Goal: Check status: Check status

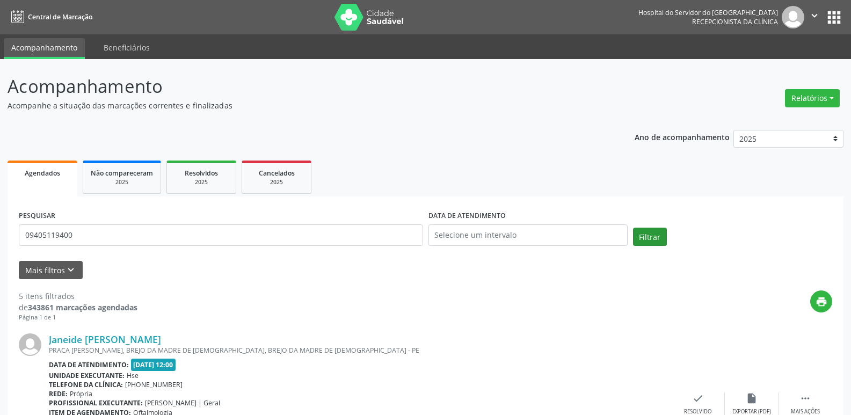
type input "09405119400"
click at [648, 233] on button "Filtrar" at bounding box center [650, 237] width 34 height 18
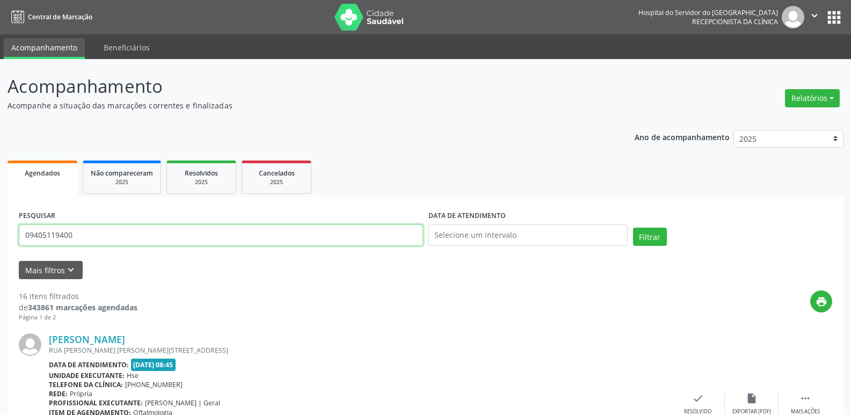
drag, startPoint x: 74, startPoint y: 236, endPoint x: 0, endPoint y: 256, distance: 76.9
type input "03903575453"
click at [633, 228] on button "Filtrar" at bounding box center [650, 237] width 34 height 18
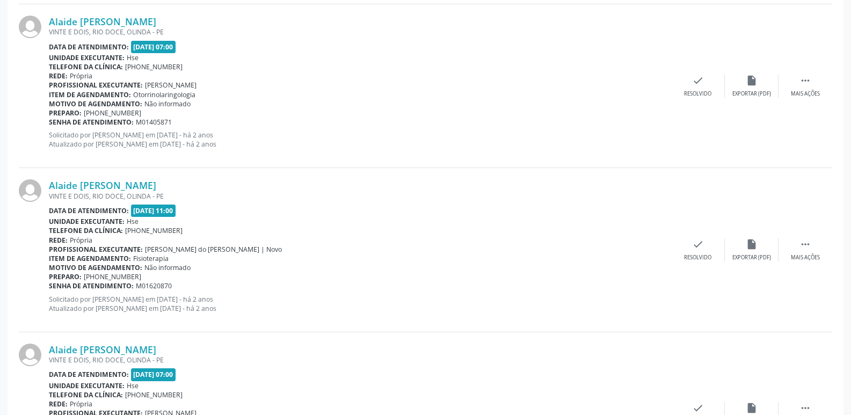
scroll to position [2417, 0]
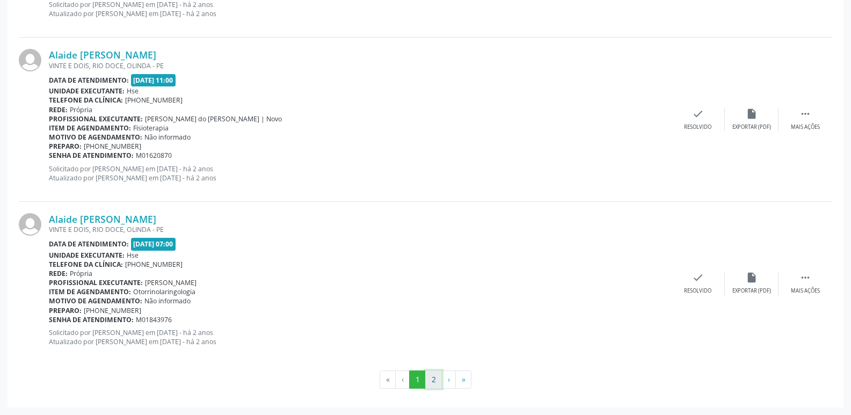
click at [433, 382] on button "2" at bounding box center [433, 380] width 17 height 18
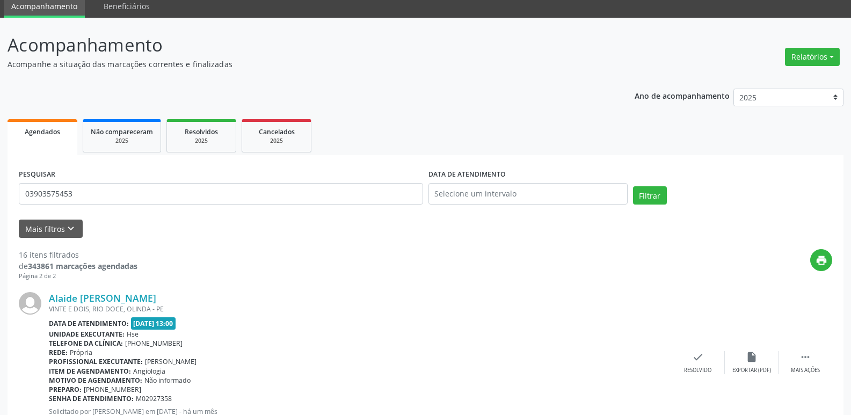
scroll to position [120, 0]
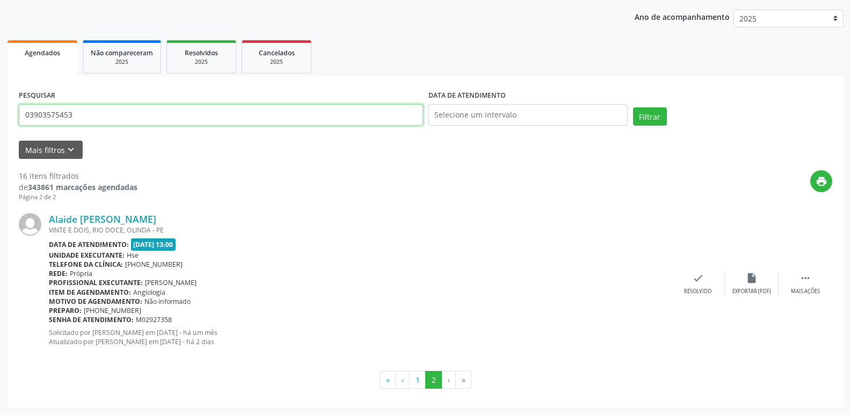
drag, startPoint x: 90, startPoint y: 118, endPoint x: 0, endPoint y: 122, distance: 90.3
click at [0, 122] on div "Acompanhamento Acompanhe a situação das marcações correntes e finalizadas Relat…" at bounding box center [425, 177] width 851 height 476
click at [61, 116] on input "text" at bounding box center [221, 114] width 404 height 21
type input "[PERSON_NAME]"
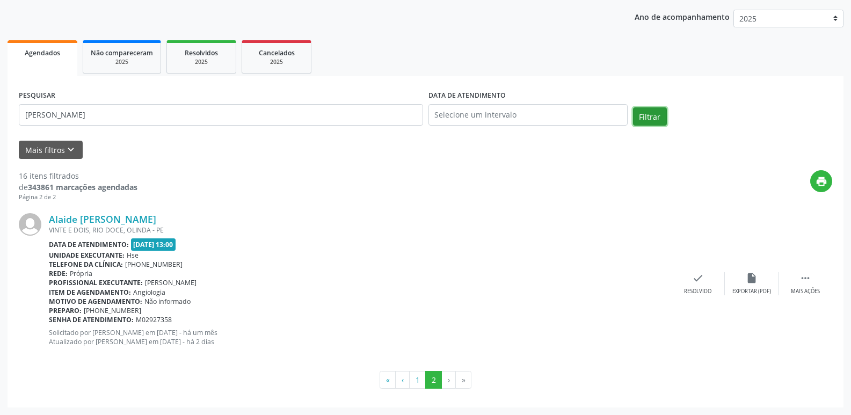
click at [656, 118] on button "Filtrar" at bounding box center [650, 116] width 34 height 18
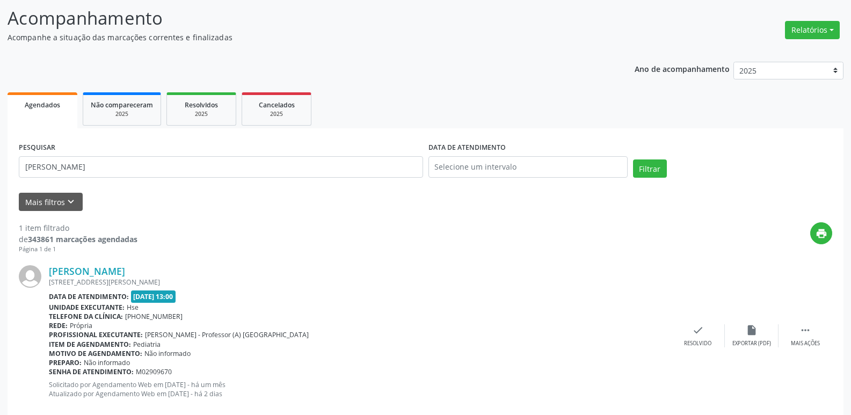
scroll to position [90, 0]
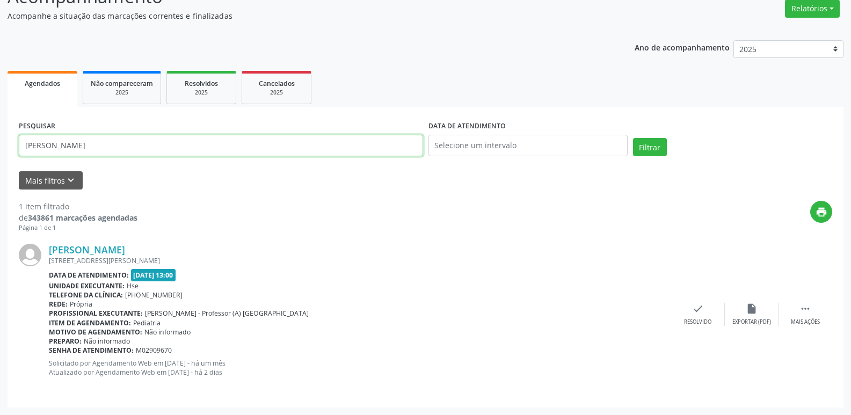
drag, startPoint x: 124, startPoint y: 146, endPoint x: 0, endPoint y: 154, distance: 123.8
click at [0, 154] on div "Acompanhamento Acompanhe a situação das marcações correntes e finalizadas Relat…" at bounding box center [425, 192] width 851 height 446
type input "11020434430"
click at [633, 138] on button "Filtrar" at bounding box center [650, 147] width 34 height 18
drag, startPoint x: 81, startPoint y: 142, endPoint x: 0, endPoint y: 158, distance: 82.1
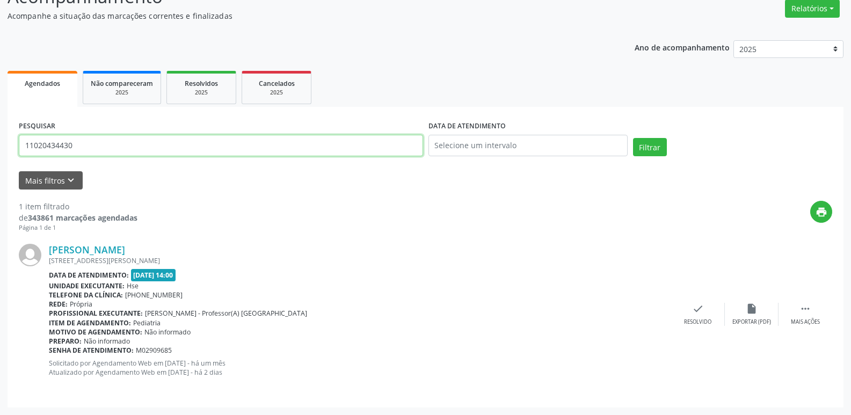
click at [0, 158] on div "Acompanhamento Acompanhe a situação das marcações correntes e finalizadas Relat…" at bounding box center [425, 192] width 851 height 446
type input "31452779449"
click at [633, 138] on button "Filtrar" at bounding box center [650, 147] width 34 height 18
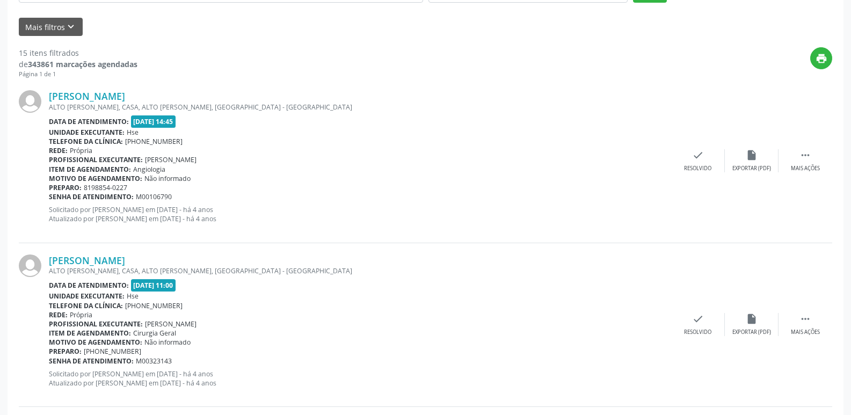
scroll to position [0, 0]
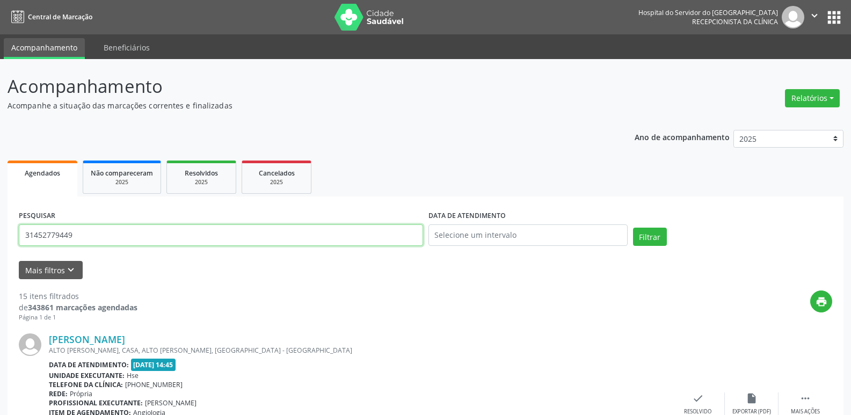
drag, startPoint x: 75, startPoint y: 234, endPoint x: 0, endPoint y: 237, distance: 75.3
click at [69, 238] on input "text" at bounding box center [221, 234] width 404 height 21
click at [633, 228] on button "Filtrar" at bounding box center [650, 237] width 34 height 18
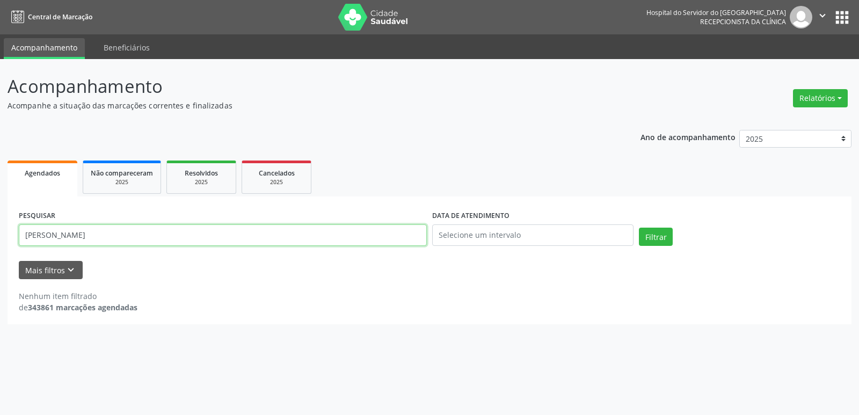
click at [60, 236] on input "[PERSON_NAME]" at bounding box center [223, 234] width 408 height 21
type input "[PERSON_NAME]"
click at [664, 231] on button "Filtrar" at bounding box center [656, 237] width 34 height 18
drag, startPoint x: 143, startPoint y: 236, endPoint x: 0, endPoint y: 236, distance: 142.9
click at [0, 236] on div "Acompanhamento Acompanhe a situação das marcações correntes e finalizadas Relat…" at bounding box center [429, 237] width 859 height 356
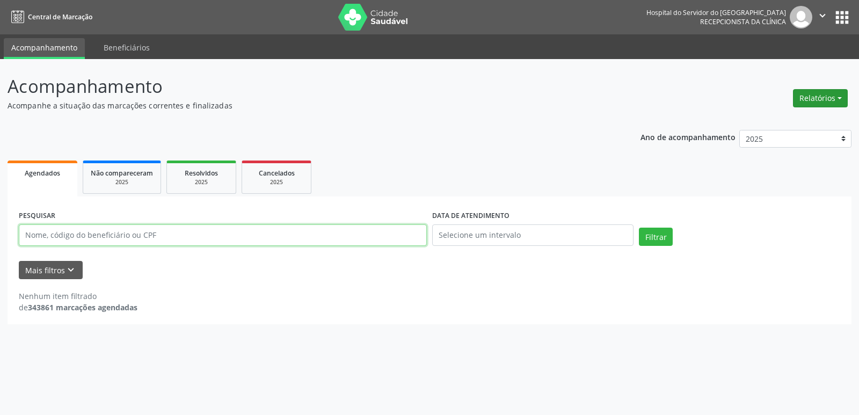
click at [835, 97] on button "Relatórios" at bounding box center [820, 98] width 55 height 18
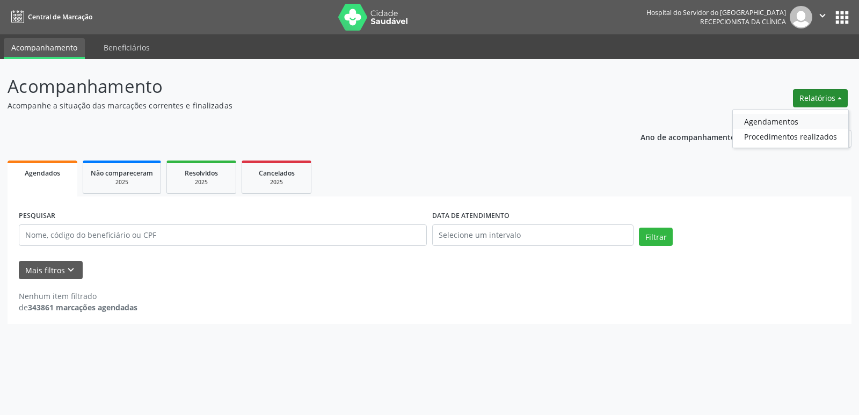
click at [781, 121] on link "Agendamentos" at bounding box center [790, 121] width 115 height 15
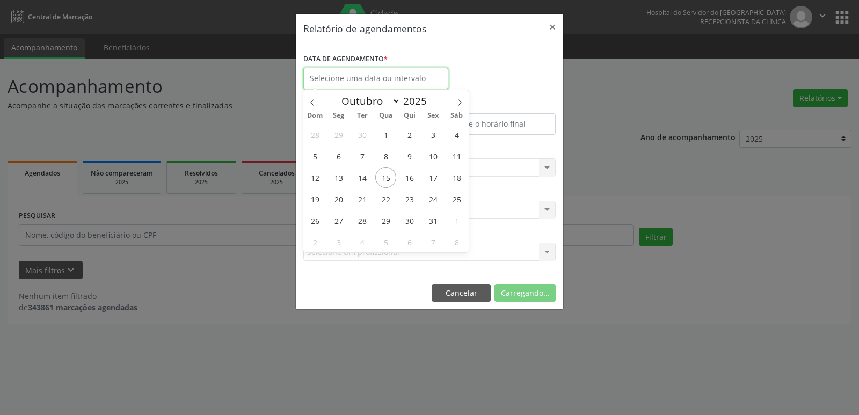
click at [422, 77] on input "text" at bounding box center [375, 78] width 145 height 21
click at [388, 178] on span "15" at bounding box center [385, 177] width 21 height 21
type input "[DATE]"
click at [388, 178] on span "15" at bounding box center [385, 177] width 21 height 21
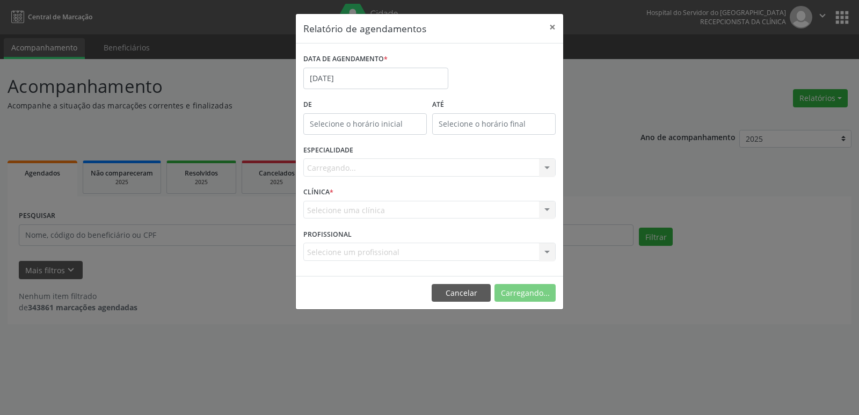
click at [546, 170] on div "Carregando... Todas as especialidades Alergologia Angiologia Arritmologia Cardi…" at bounding box center [429, 167] width 252 height 18
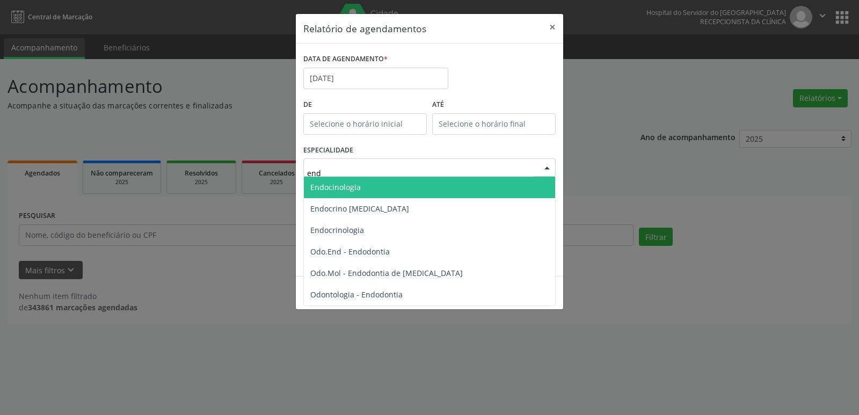
type input "endo"
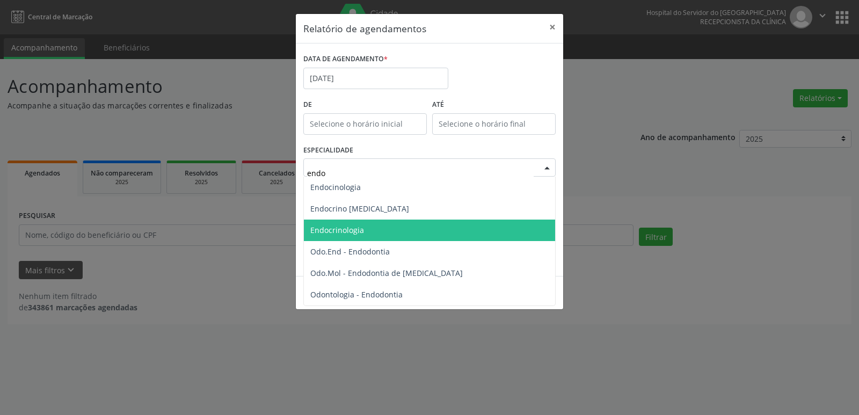
click at [343, 228] on span "Endocrinologia" at bounding box center [337, 230] width 54 height 10
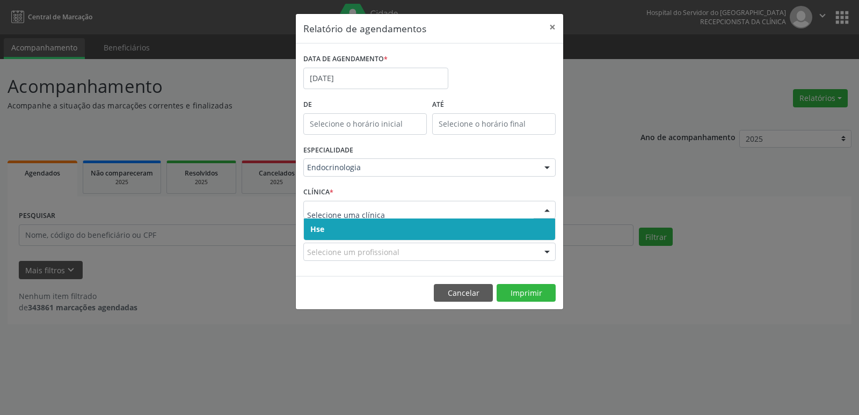
click at [550, 207] on div at bounding box center [547, 210] width 16 height 18
click at [546, 224] on span "Hse" at bounding box center [429, 229] width 251 height 21
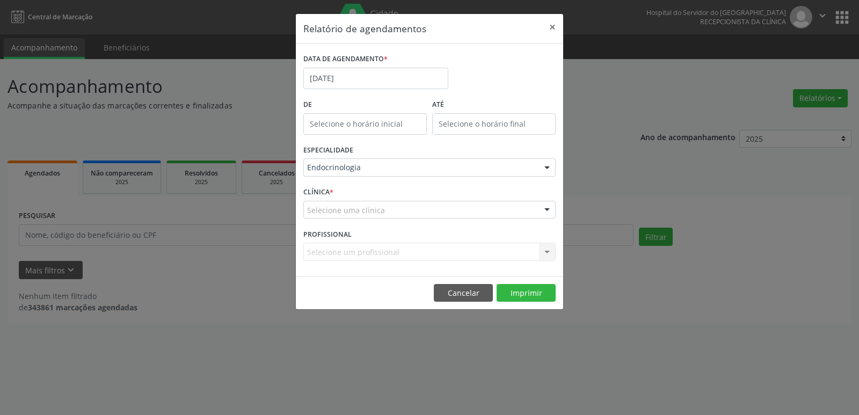
click at [544, 206] on div at bounding box center [547, 210] width 16 height 18
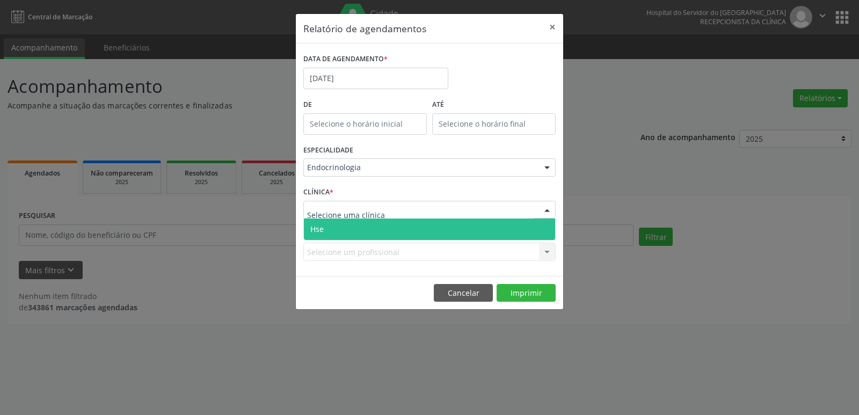
click at [539, 234] on span "Hse" at bounding box center [429, 229] width 251 height 21
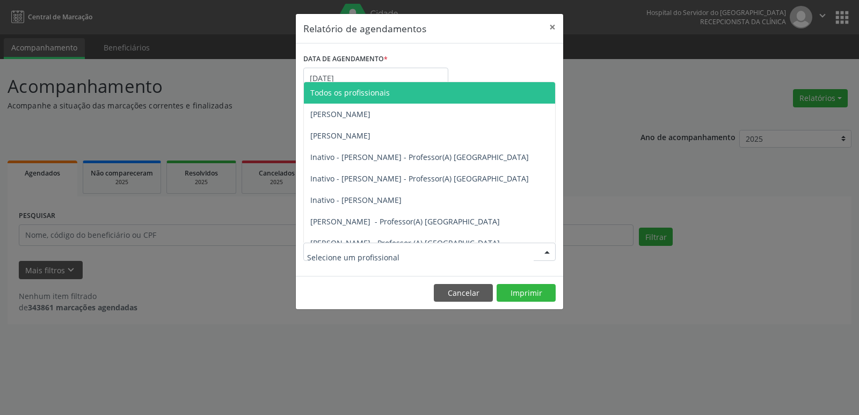
click at [547, 253] on div at bounding box center [547, 252] width 16 height 18
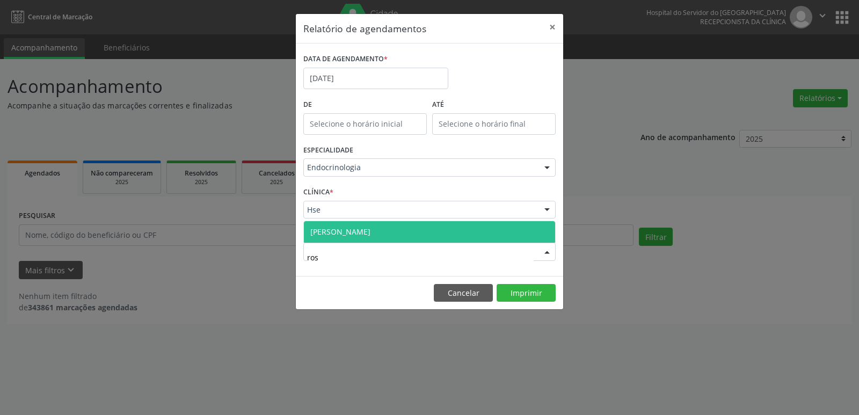
type input "rosa"
click at [371, 229] on span "[PERSON_NAME]" at bounding box center [340, 232] width 60 height 10
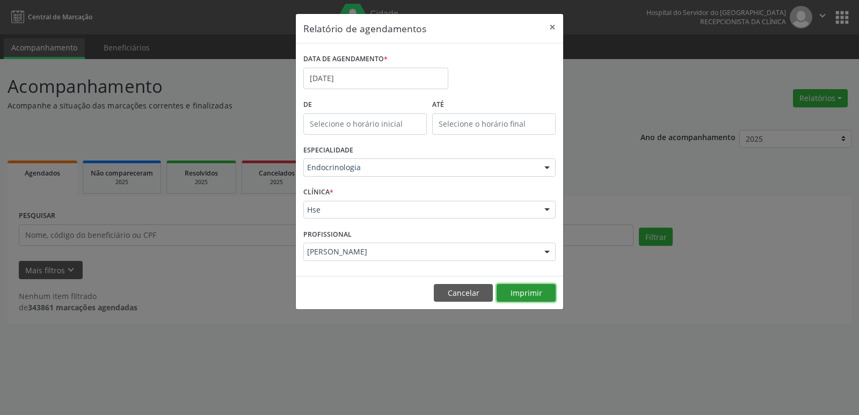
click at [531, 292] on button "Imprimir" at bounding box center [526, 293] width 59 height 18
click at [553, 26] on button "×" at bounding box center [552, 27] width 21 height 26
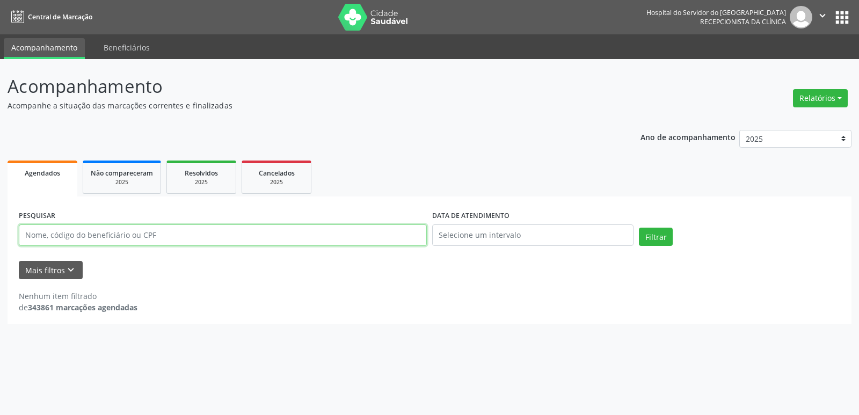
click at [154, 233] on input "text" at bounding box center [223, 234] width 408 height 21
type input "16616766420"
click at [639, 228] on button "Filtrar" at bounding box center [656, 237] width 34 height 18
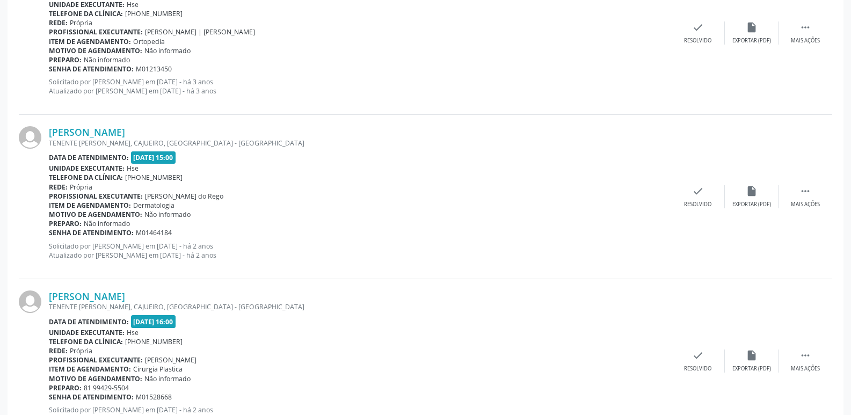
scroll to position [2408, 0]
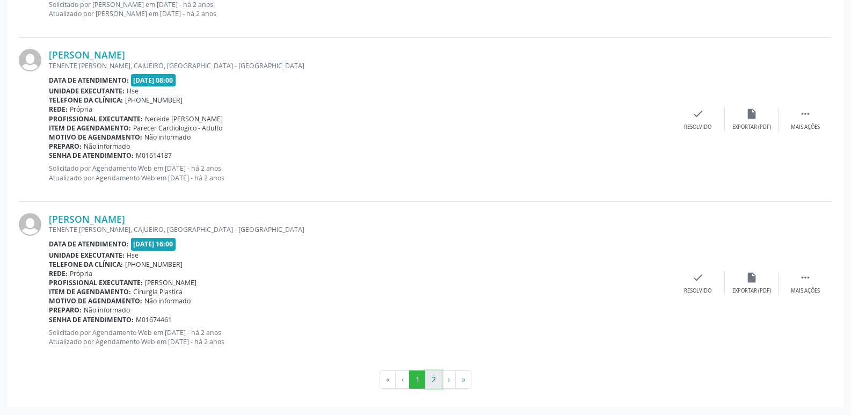
click at [435, 376] on button "2" at bounding box center [433, 380] width 17 height 18
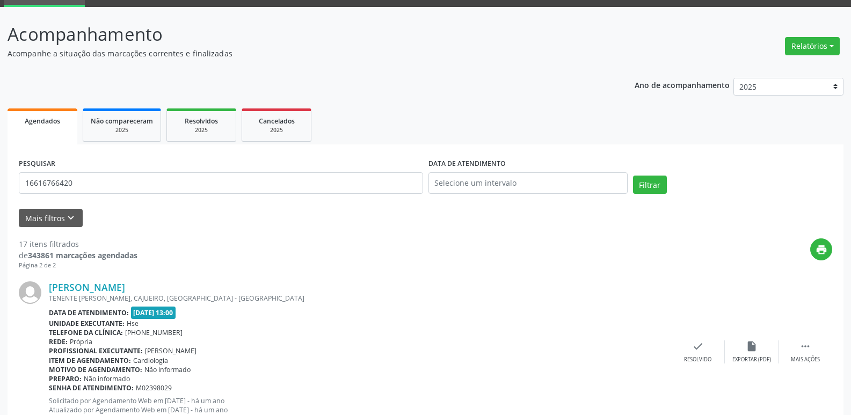
scroll to position [0, 0]
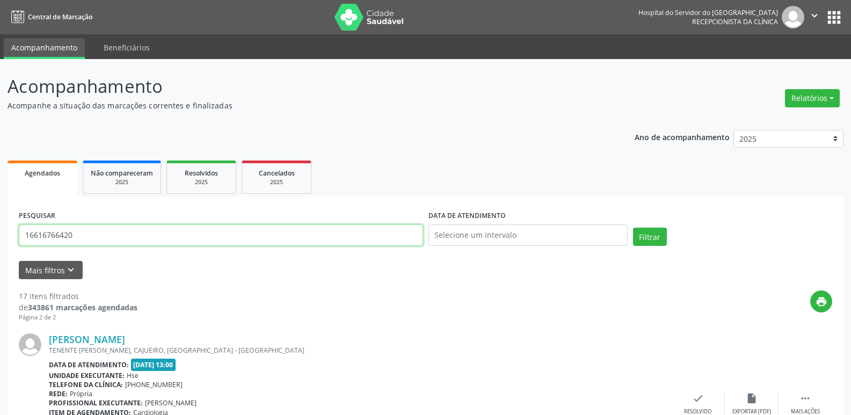
drag, startPoint x: 74, startPoint y: 234, endPoint x: 0, endPoint y: 249, distance: 75.7
click at [0, 249] on div "Acompanhamento Acompanhe a situação das marcações correntes e finalizadas Relat…" at bounding box center [425, 379] width 851 height 640
click at [136, 239] on input "text" at bounding box center [221, 234] width 404 height 21
click at [126, 235] on input "text" at bounding box center [221, 234] width 404 height 21
click at [107, 233] on input "text" at bounding box center [221, 234] width 404 height 21
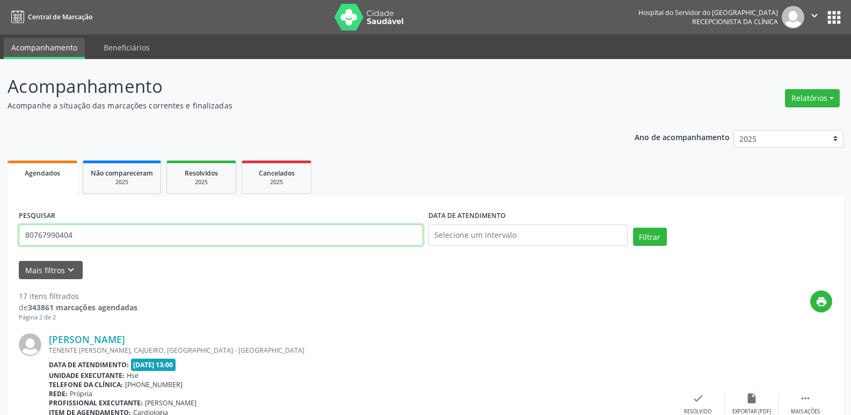
type input "80767990404"
click at [633, 228] on button "Filtrar" at bounding box center [650, 237] width 34 height 18
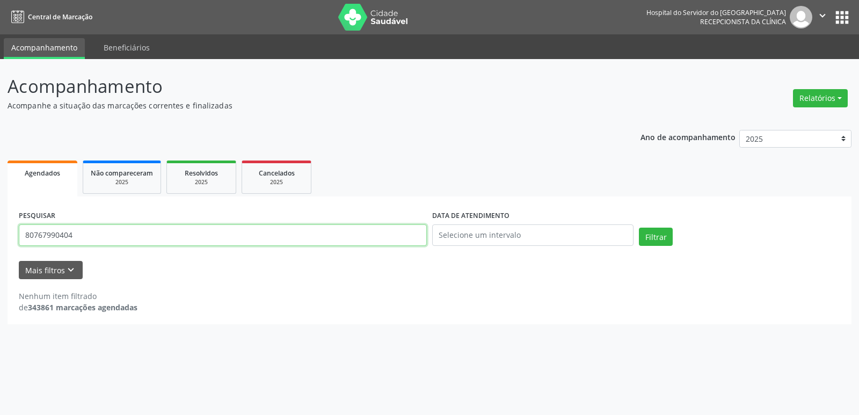
drag, startPoint x: 74, startPoint y: 237, endPoint x: 0, endPoint y: 237, distance: 74.1
click at [0, 237] on div "Acompanhamento Acompanhe a situação das marcações correntes e finalizadas Relat…" at bounding box center [429, 237] width 859 height 356
type input "[PERSON_NAME]"
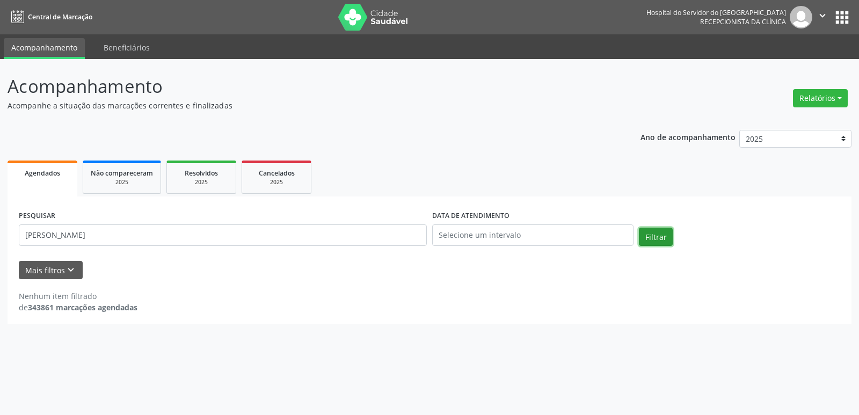
click at [654, 236] on button "Filtrar" at bounding box center [656, 237] width 34 height 18
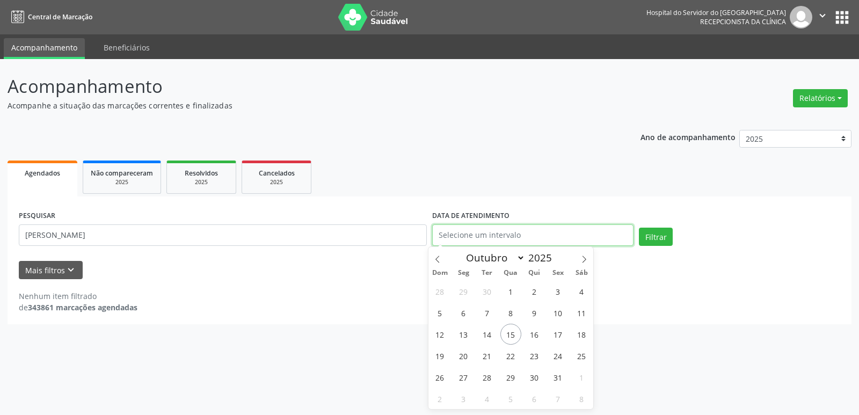
click at [462, 231] on input "text" at bounding box center [532, 234] width 201 height 21
click at [509, 335] on span "15" at bounding box center [511, 334] width 21 height 21
type input "[DATE]"
click at [509, 335] on span "15" at bounding box center [511, 334] width 21 height 21
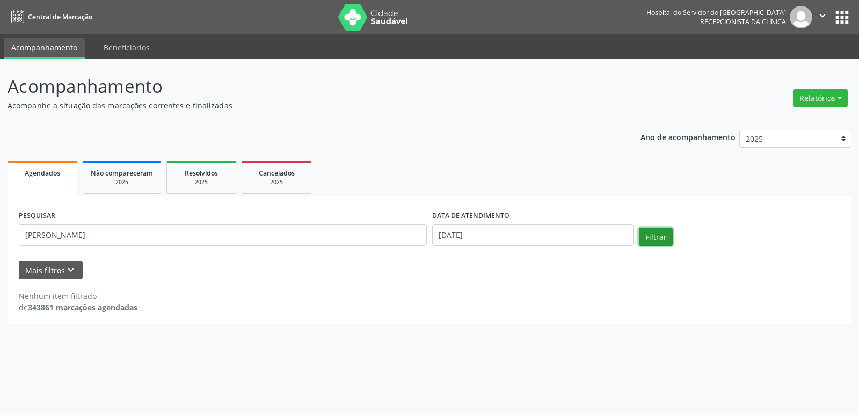
click at [655, 235] on button "Filtrar" at bounding box center [656, 237] width 34 height 18
drag, startPoint x: 160, startPoint y: 239, endPoint x: 0, endPoint y: 231, distance: 159.7
click at [0, 231] on div "Acompanhamento Acompanhe a situação das marcações correntes e finalizadas Relat…" at bounding box center [429, 237] width 859 height 356
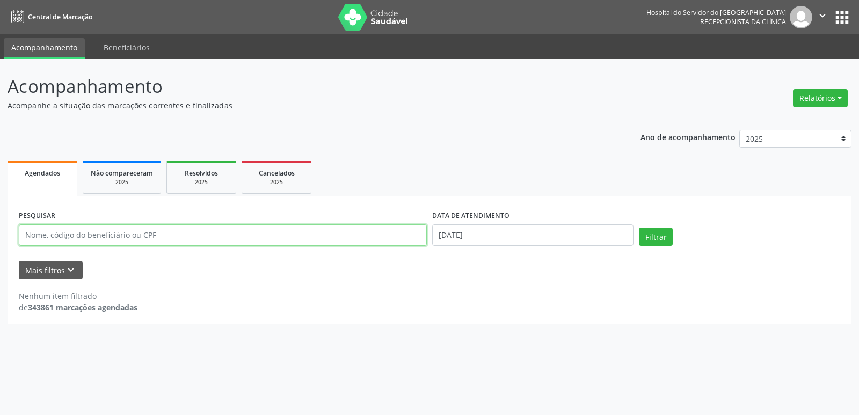
click at [71, 236] on input "text" at bounding box center [223, 234] width 408 height 21
click at [43, 236] on input "text" at bounding box center [223, 234] width 408 height 21
type input "80767990404"
click at [639, 228] on button "Filtrar" at bounding box center [656, 237] width 34 height 18
drag, startPoint x: 89, startPoint y: 235, endPoint x: 0, endPoint y: 257, distance: 91.2
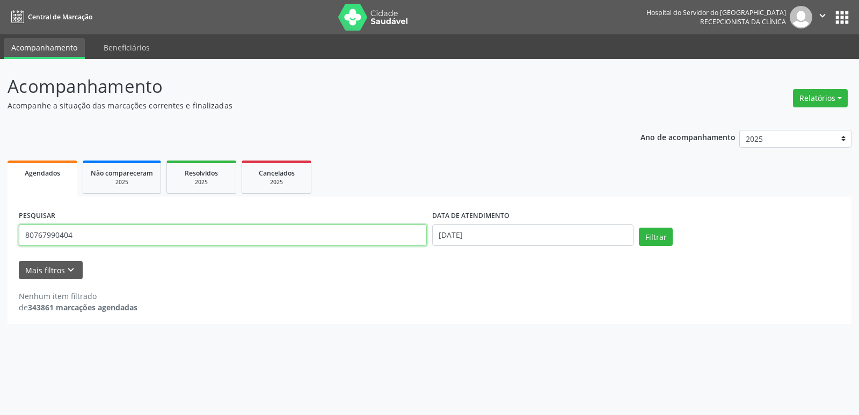
click at [0, 257] on div "Acompanhamento Acompanhe a situação das marcações correntes e finalizadas Relat…" at bounding box center [429, 237] width 859 height 356
type input "[PERSON_NAME]"
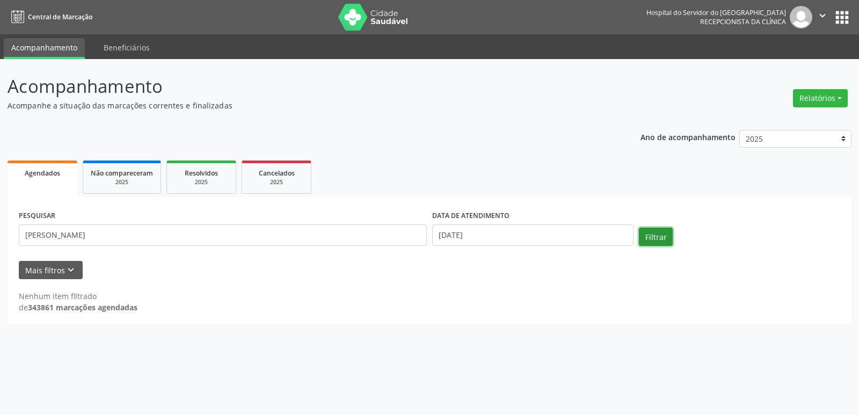
click at [656, 236] on button "Filtrar" at bounding box center [656, 237] width 34 height 18
drag, startPoint x: 159, startPoint y: 238, endPoint x: 0, endPoint y: 241, distance: 159.0
click at [0, 241] on div "Acompanhamento Acompanhe a situação das marcações correntes e finalizadas Relat…" at bounding box center [429, 237] width 859 height 356
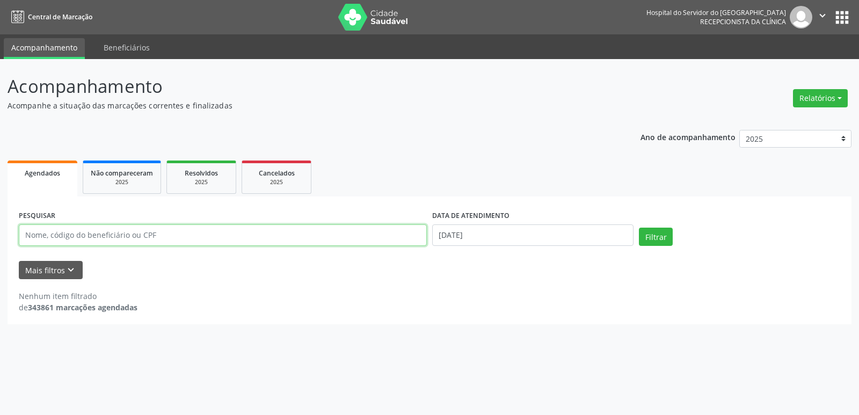
click at [63, 233] on input "text" at bounding box center [223, 234] width 408 height 21
type input "15408857476"
drag, startPoint x: 83, startPoint y: 231, endPoint x: 0, endPoint y: 238, distance: 83.0
click at [0, 238] on div "Acompanhamento Acompanhe a situação das marcações correntes e finalizadas Relat…" at bounding box center [429, 237] width 859 height 356
type input "02959626400"
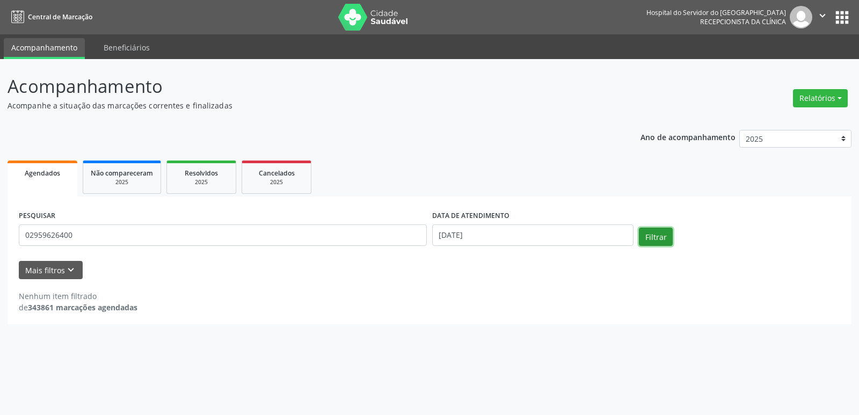
click at [657, 235] on button "Filtrar" at bounding box center [656, 237] width 34 height 18
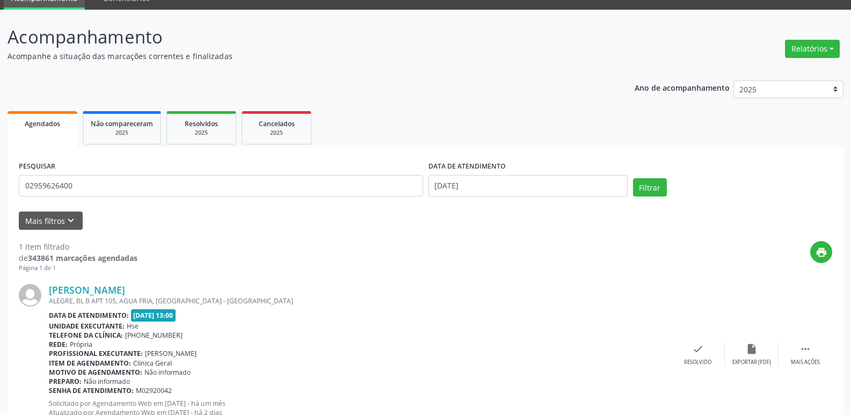
scroll to position [90, 0]
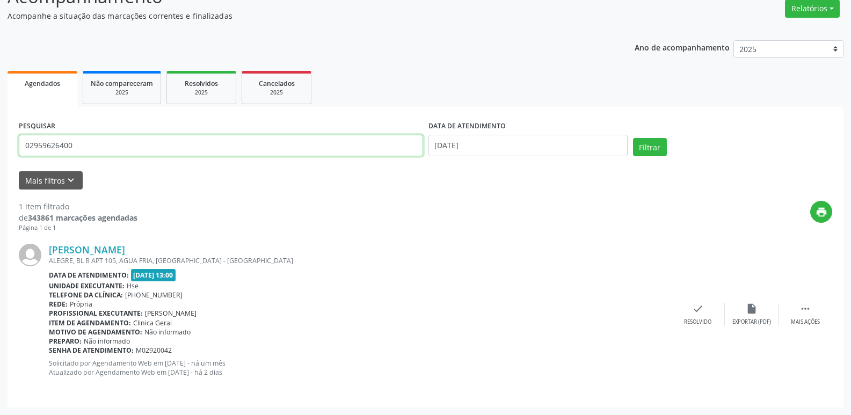
drag, startPoint x: 81, startPoint y: 143, endPoint x: 0, endPoint y: 149, distance: 81.3
click at [0, 149] on div "Acompanhamento Acompanhe a situação das marcações correntes e finalizadas Relat…" at bounding box center [425, 192] width 851 height 446
click at [633, 138] on button "Filtrar" at bounding box center [650, 147] width 34 height 18
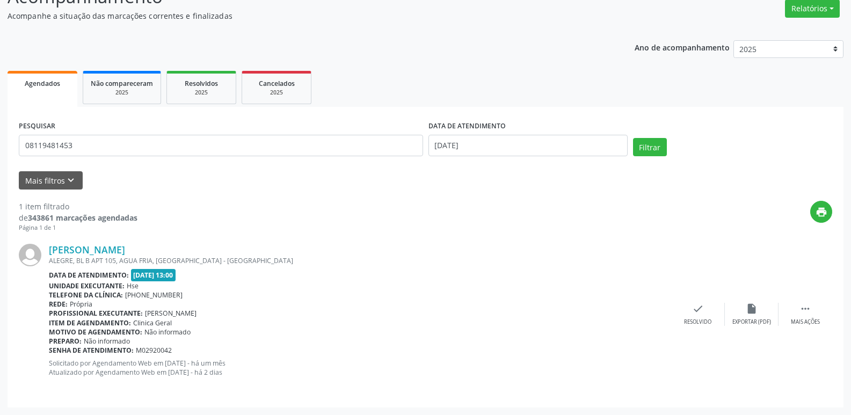
scroll to position [0, 0]
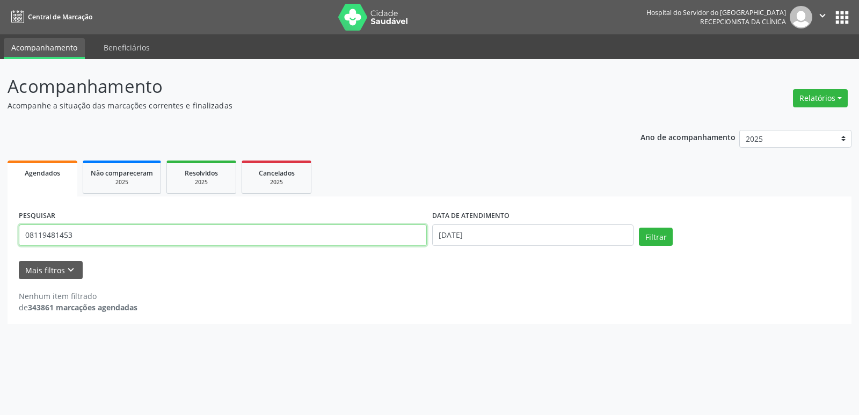
click at [88, 235] on input "08119481453" at bounding box center [223, 234] width 408 height 21
type input "0"
type input "27414647404"
click at [639, 228] on button "Filtrar" at bounding box center [656, 237] width 34 height 18
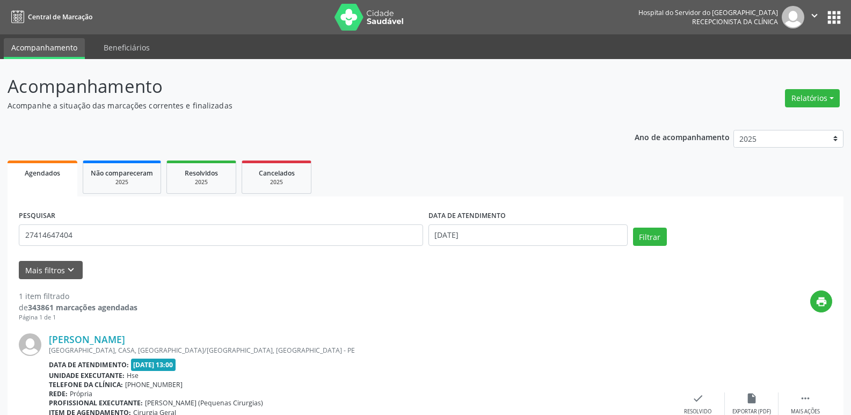
scroll to position [90, 0]
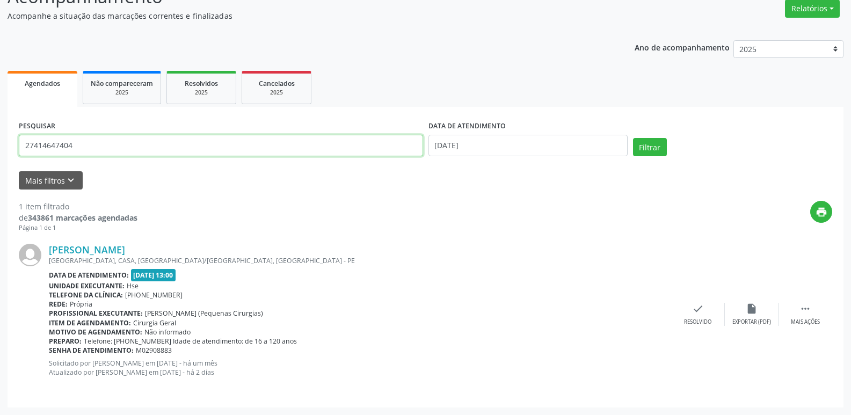
drag, startPoint x: 75, startPoint y: 148, endPoint x: 0, endPoint y: 163, distance: 76.0
click at [0, 163] on div "Acompanhamento Acompanhe a situação das marcações correntes e finalizadas Relat…" at bounding box center [425, 192] width 851 height 446
type input "03758351480"
click at [633, 138] on button "Filtrar" at bounding box center [650, 147] width 34 height 18
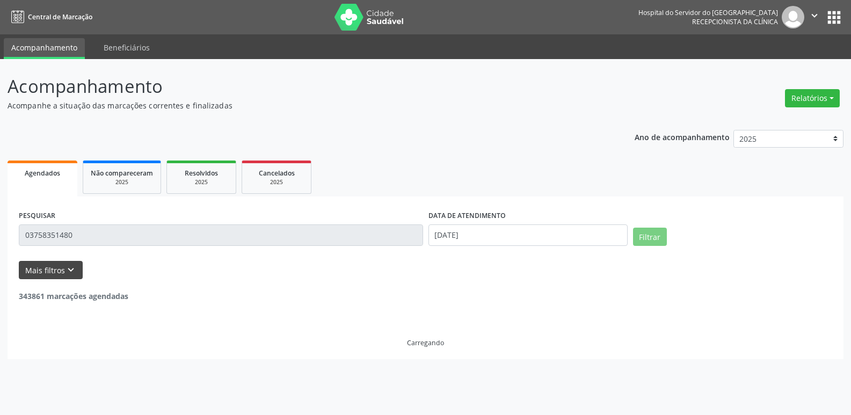
scroll to position [0, 0]
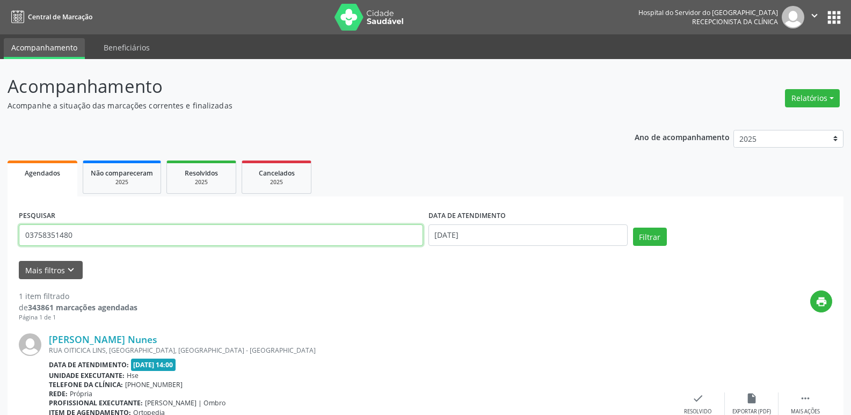
drag, startPoint x: 82, startPoint y: 233, endPoint x: 0, endPoint y: 268, distance: 89.5
click at [0, 268] on div "Acompanhamento Acompanhe a situação das marcações correntes e finalizadas Relat…" at bounding box center [425, 282] width 851 height 446
click at [633, 228] on button "Filtrar" at bounding box center [650, 237] width 34 height 18
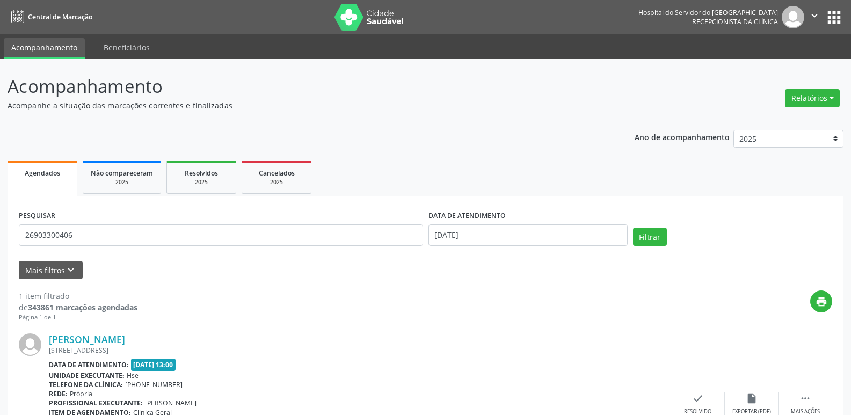
scroll to position [90, 0]
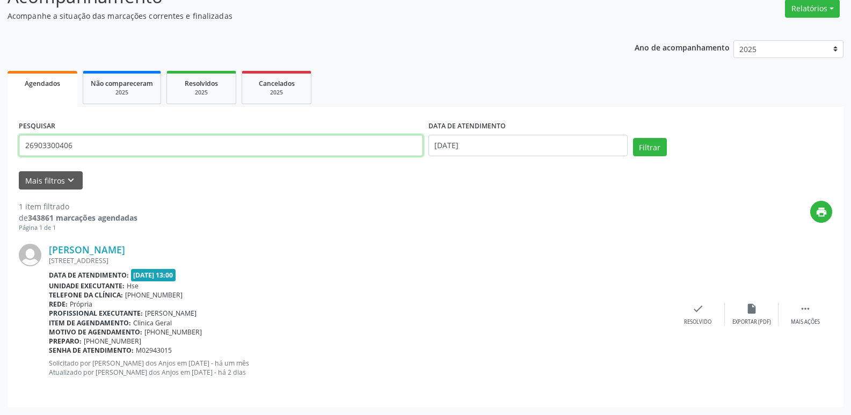
click at [86, 143] on input "26903300406" at bounding box center [221, 145] width 404 height 21
type input "2"
click at [40, 145] on input "text" at bounding box center [221, 145] width 404 height 21
click at [97, 151] on input "text" at bounding box center [221, 145] width 404 height 21
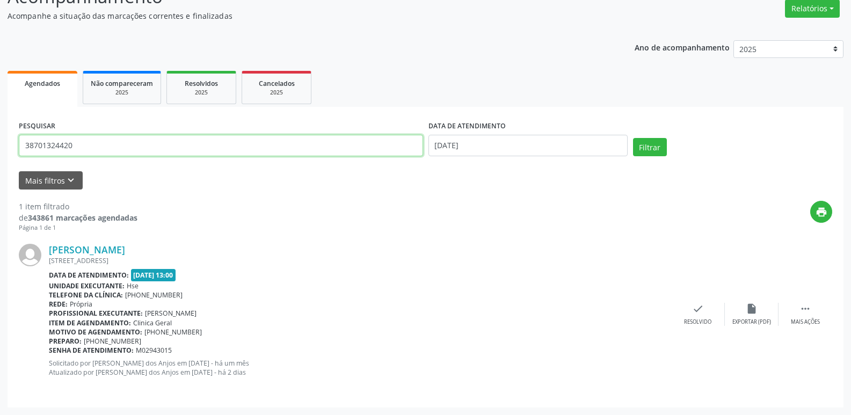
type input "38701324420"
click at [633, 138] on button "Filtrar" at bounding box center [650, 147] width 34 height 18
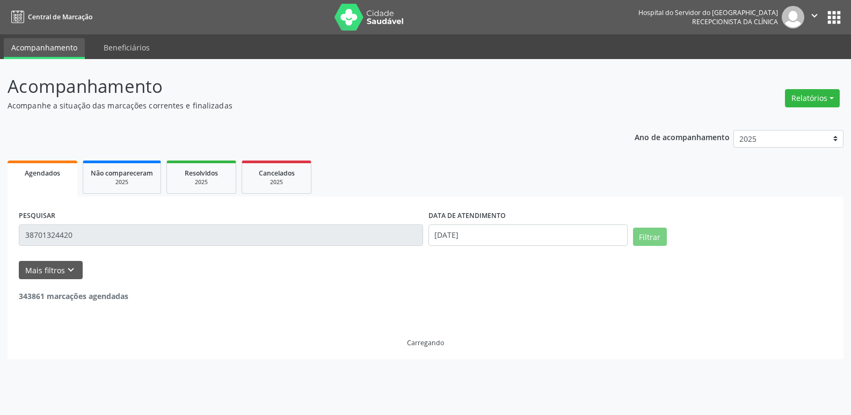
scroll to position [0, 0]
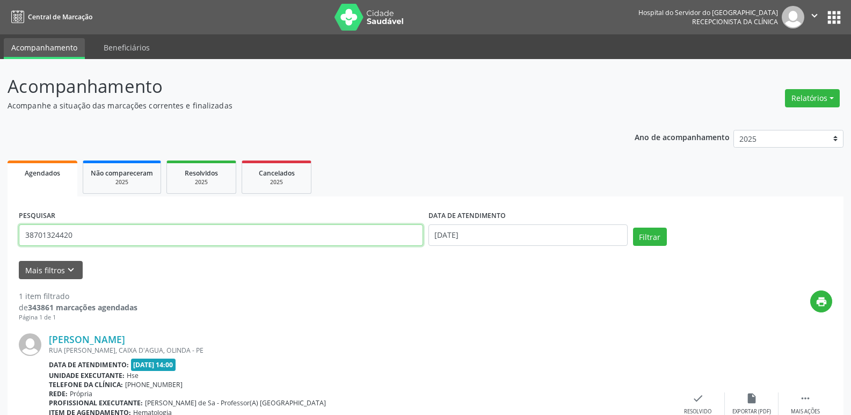
click at [67, 237] on input "38701324420" at bounding box center [221, 234] width 404 height 21
drag, startPoint x: 91, startPoint y: 231, endPoint x: 0, endPoint y: 247, distance: 92.7
click at [0, 247] on div "Acompanhamento Acompanhe a situação das marcações correntes e finalizadas Relat…" at bounding box center [425, 282] width 851 height 446
click at [310, 401] on div "[PERSON_NAME] RUA [PERSON_NAME], CAIXA D'AGUA, OLINDA - PE Data de atendimento:…" at bounding box center [360, 404] width 622 height 141
click at [546, 316] on div "print" at bounding box center [484, 307] width 695 height 32
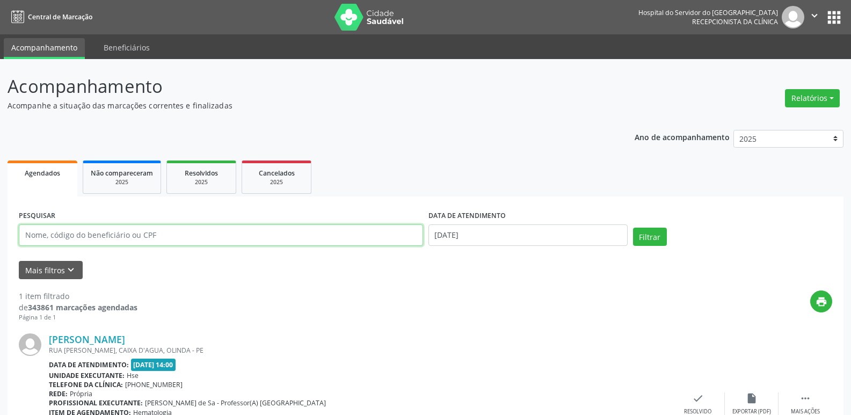
click at [37, 236] on input "text" at bounding box center [221, 234] width 404 height 21
type input "06643718414"
click at [633, 228] on button "Filtrar" at bounding box center [650, 237] width 34 height 18
drag, startPoint x: 79, startPoint y: 233, endPoint x: 0, endPoint y: 255, distance: 82.5
click at [0, 255] on div "Acompanhamento Acompanhe a situação das marcações correntes e finalizadas Relat…" at bounding box center [425, 364] width 851 height 610
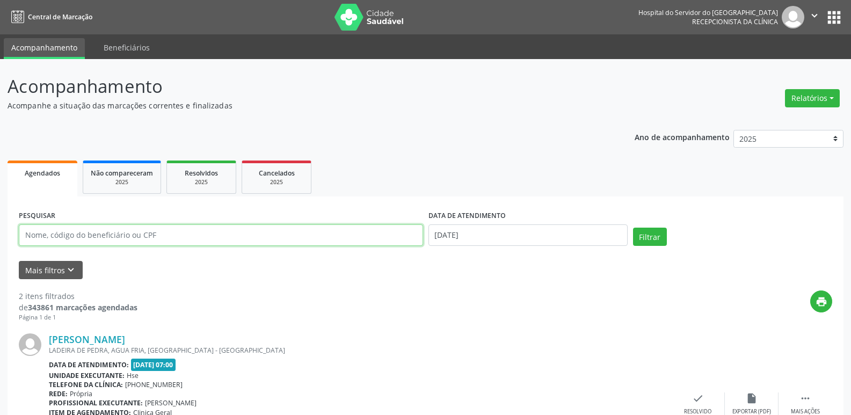
click at [76, 238] on input "text" at bounding box center [221, 234] width 404 height 21
click at [144, 230] on input "text" at bounding box center [221, 234] width 404 height 21
type input "17877283407"
click at [633, 228] on button "Filtrar" at bounding box center [650, 237] width 34 height 18
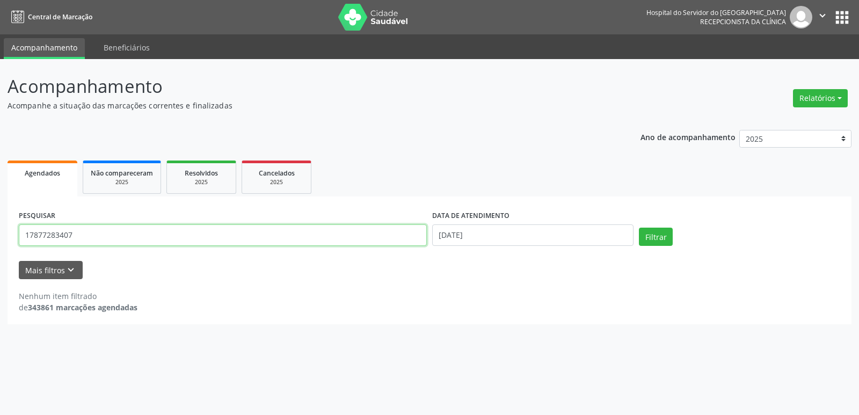
drag, startPoint x: 97, startPoint y: 239, endPoint x: 0, endPoint y: 248, distance: 97.1
click at [0, 248] on div "Acompanhamento Acompanhe a situação das marcações correntes e finalizadas Relat…" at bounding box center [429, 237] width 859 height 356
type input "[PERSON_NAME]"
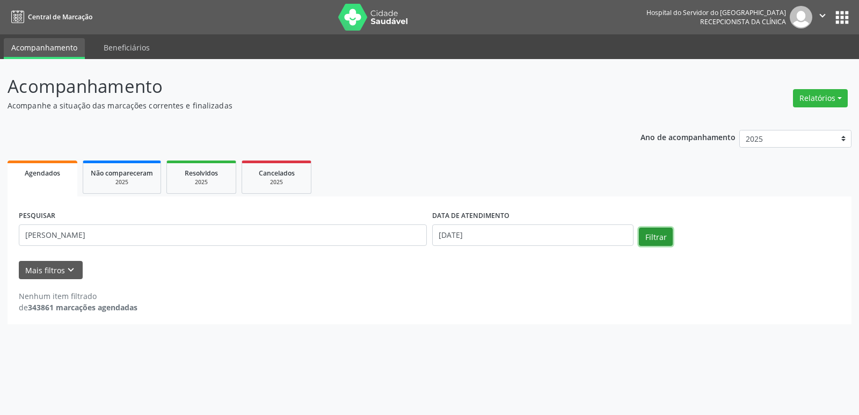
click at [654, 230] on button "Filtrar" at bounding box center [656, 237] width 34 height 18
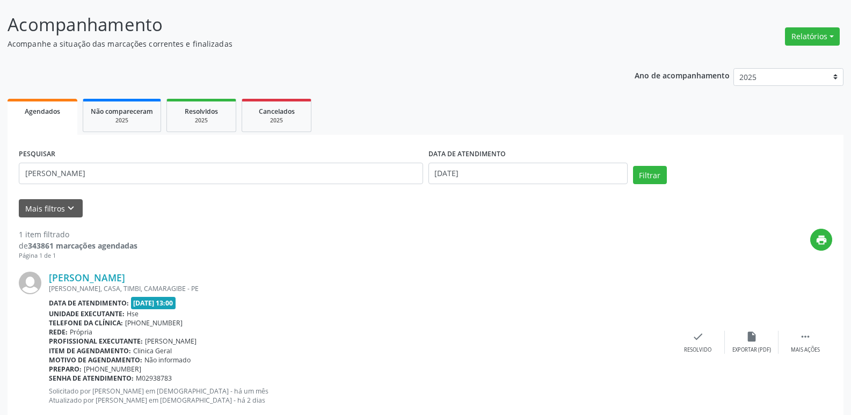
scroll to position [90, 0]
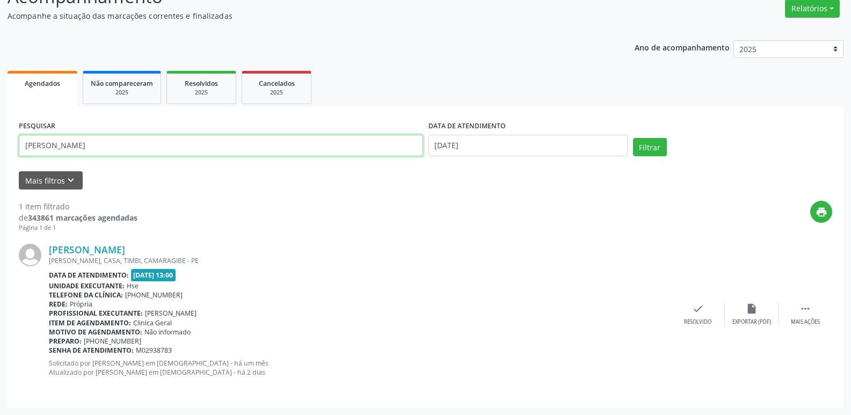
drag, startPoint x: 151, startPoint y: 142, endPoint x: 0, endPoint y: 141, distance: 150.9
click at [0, 141] on div "Acompanhamento Acompanhe a situação das marcações correntes e finalizadas Relat…" at bounding box center [425, 192] width 851 height 446
type input "76788156468"
click at [633, 138] on button "Filtrar" at bounding box center [650, 147] width 34 height 18
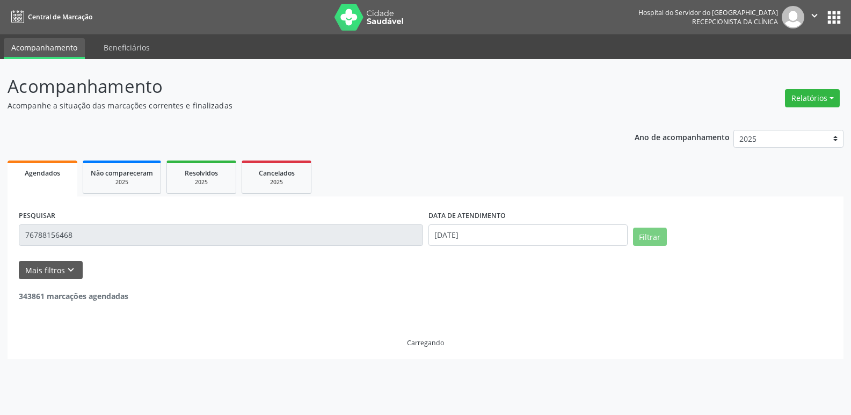
scroll to position [0, 0]
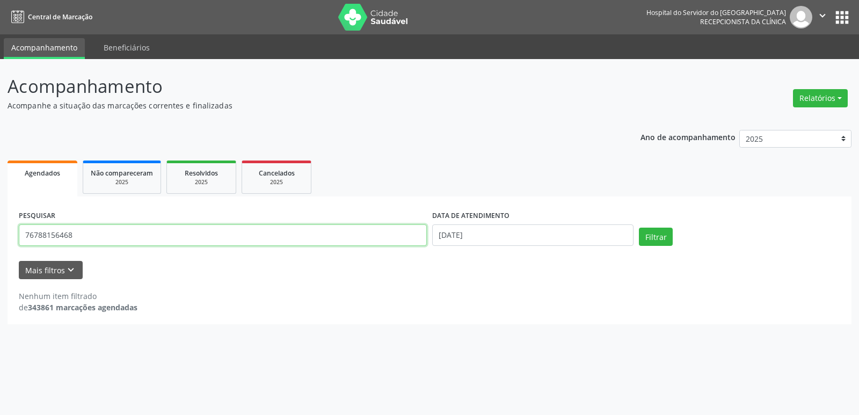
click at [76, 235] on input "76788156468" at bounding box center [223, 234] width 408 height 21
drag, startPoint x: 76, startPoint y: 235, endPoint x: 370, endPoint y: 247, distance: 294.0
click at [2, 247] on div "Acompanhamento Acompanhe a situação das marcações correntes e finalizadas Relat…" at bounding box center [429, 237] width 859 height 356
click at [61, 238] on input "text" at bounding box center [223, 234] width 408 height 21
click at [167, 236] on input "text" at bounding box center [223, 234] width 408 height 21
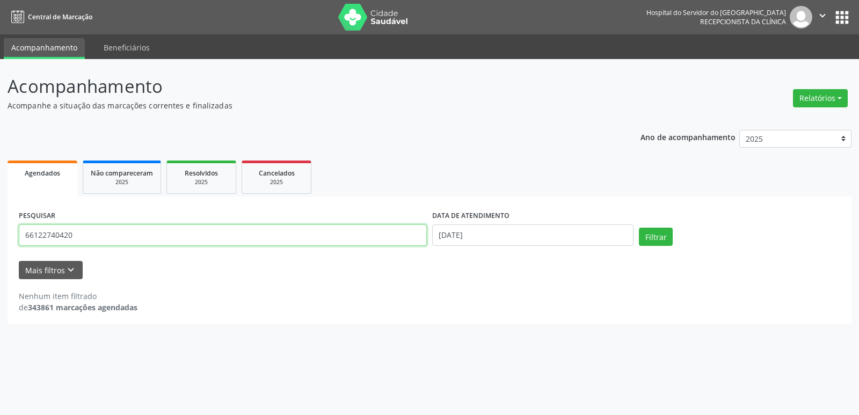
click at [639, 228] on button "Filtrar" at bounding box center [656, 237] width 34 height 18
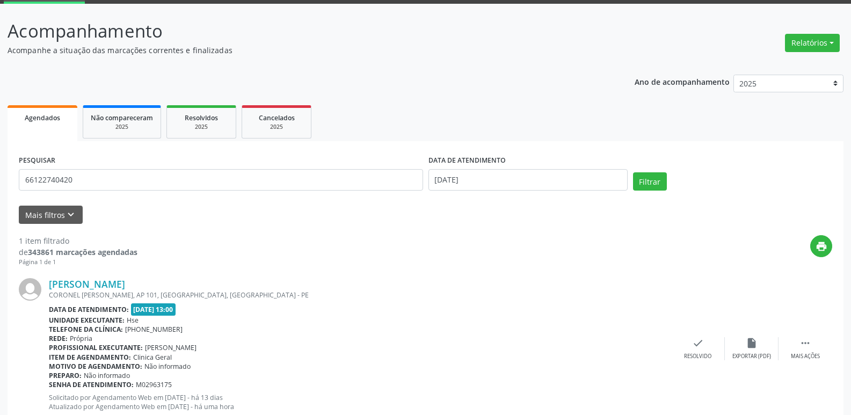
scroll to position [90, 0]
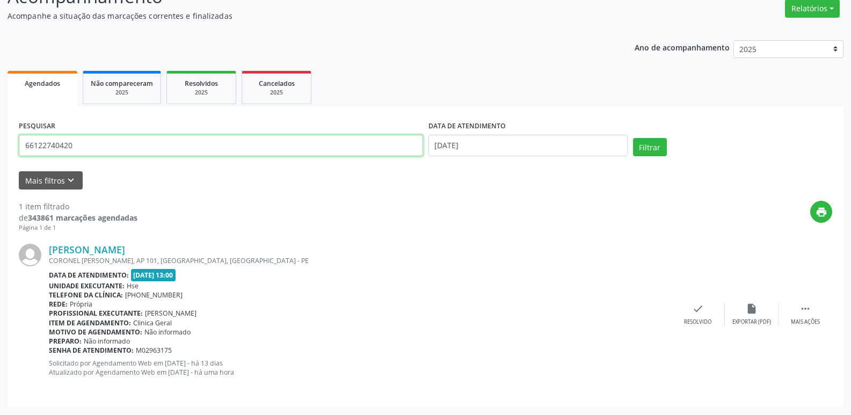
drag, startPoint x: 84, startPoint y: 144, endPoint x: 88, endPoint y: 166, distance: 21.8
click at [33, 154] on input "66122740420" at bounding box center [221, 145] width 404 height 21
click at [115, 150] on input "66" at bounding box center [221, 145] width 404 height 21
type input "6"
type input "02213857466"
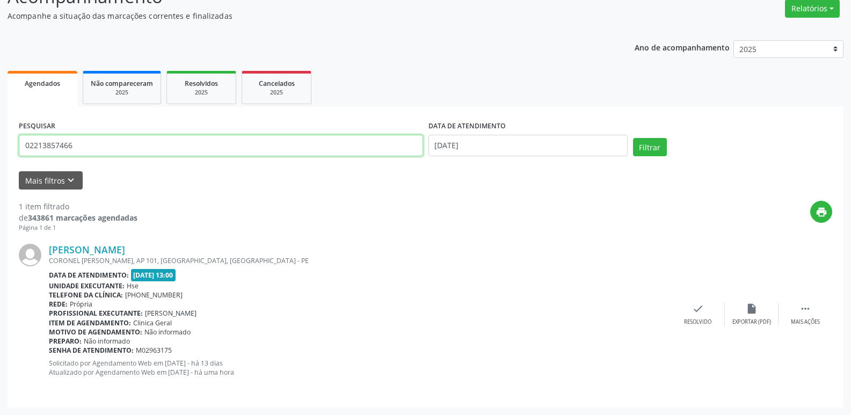
click at [633, 138] on button "Filtrar" at bounding box center [650, 147] width 34 height 18
drag, startPoint x: 88, startPoint y: 149, endPoint x: 0, endPoint y: 164, distance: 89.4
click at [0, 164] on div "Acompanhamento Acompanhe a situação das marcações correntes e finalizadas Relat…" at bounding box center [425, 192] width 851 height 446
type input "14141485420"
click at [633, 138] on button "Filtrar" at bounding box center [650, 147] width 34 height 18
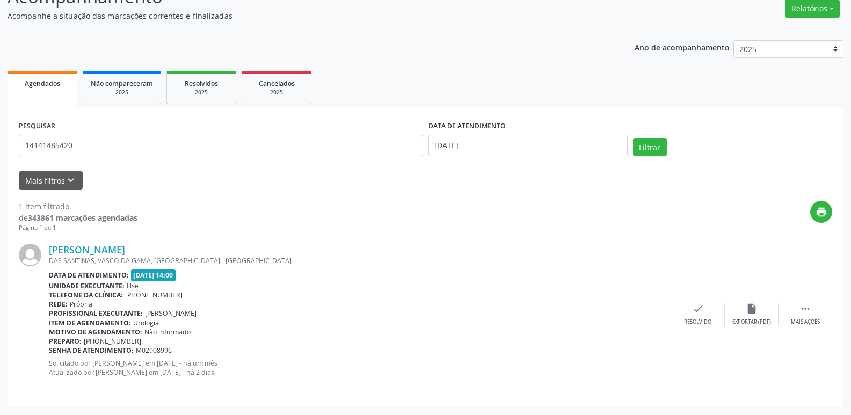
scroll to position [0, 0]
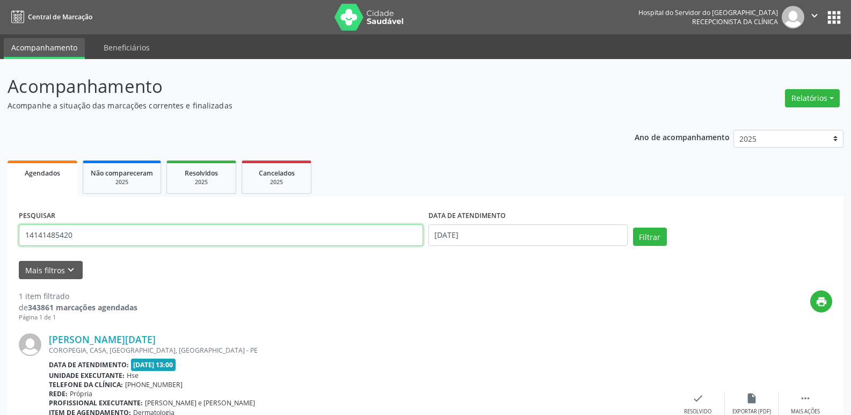
drag, startPoint x: 90, startPoint y: 238, endPoint x: 0, endPoint y: 233, distance: 89.8
click at [0, 233] on div "Acompanhamento Acompanhe a situação das marcações correntes e finalizadas Relat…" at bounding box center [425, 282] width 851 height 446
type input "41763785491"
click at [633, 228] on button "Filtrar" at bounding box center [650, 237] width 34 height 18
drag, startPoint x: 81, startPoint y: 229, endPoint x: 0, endPoint y: 255, distance: 84.9
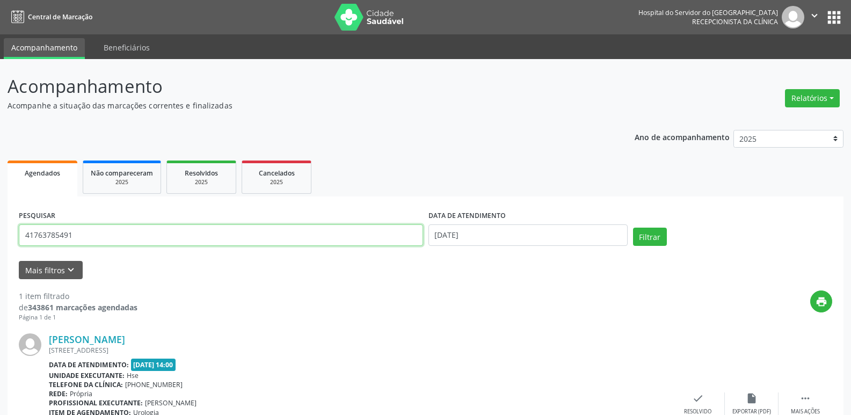
click at [0, 255] on div "Acompanhamento Acompanhe a situação das marcações correntes e finalizadas Relat…" at bounding box center [425, 282] width 851 height 446
type input "10395652472"
click at [633, 228] on button "Filtrar" at bounding box center [650, 237] width 34 height 18
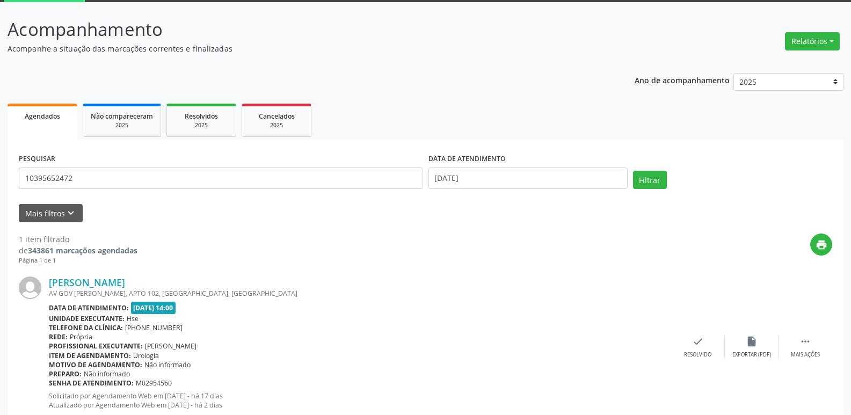
scroll to position [90, 0]
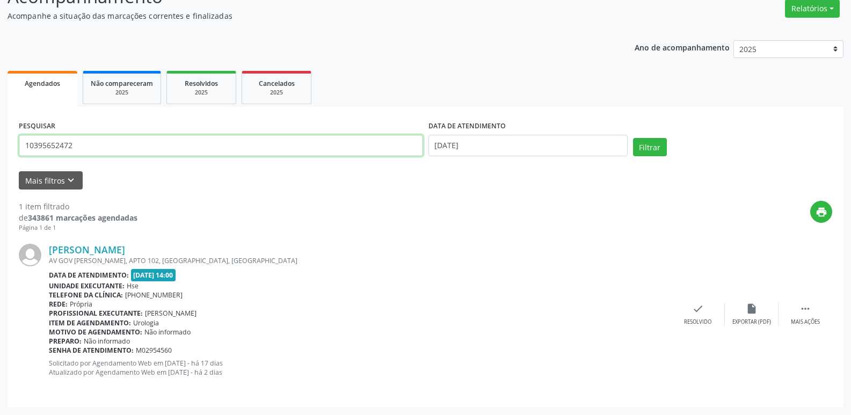
drag, startPoint x: 90, startPoint y: 150, endPoint x: 0, endPoint y: 149, distance: 90.2
click at [0, 149] on div "Acompanhamento Acompanhe a situação das marcações correntes e finalizadas Relat…" at bounding box center [425, 192] width 851 height 446
